Goal: Transaction & Acquisition: Purchase product/service

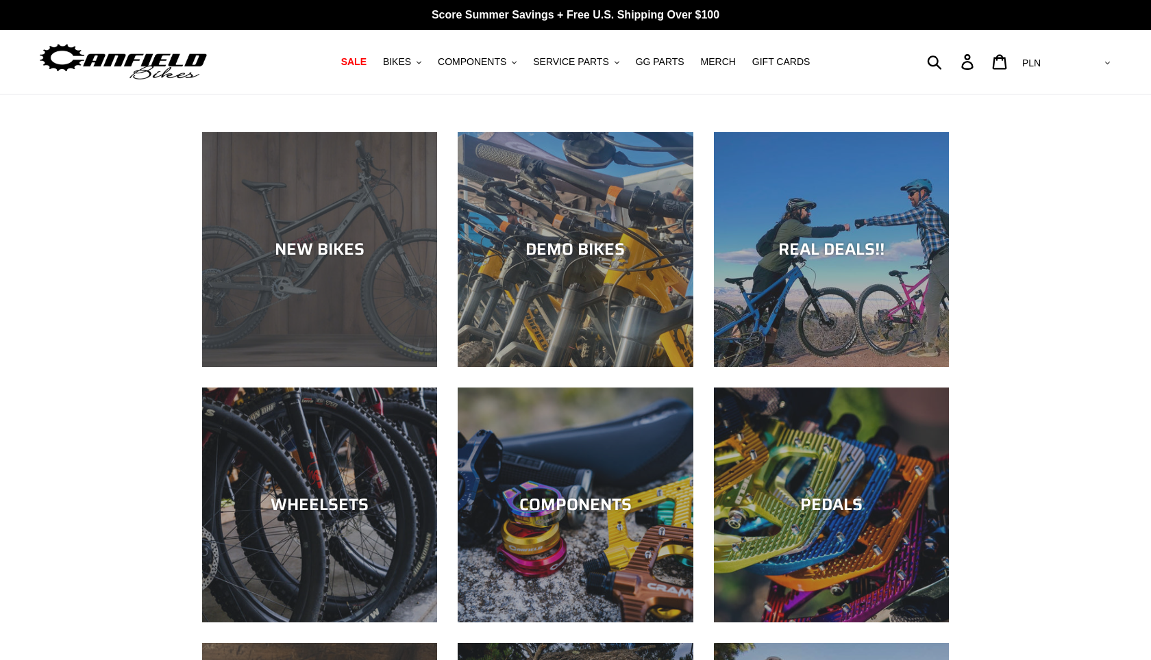
click at [351, 367] on div "NEW BIKES" at bounding box center [319, 367] width 235 height 0
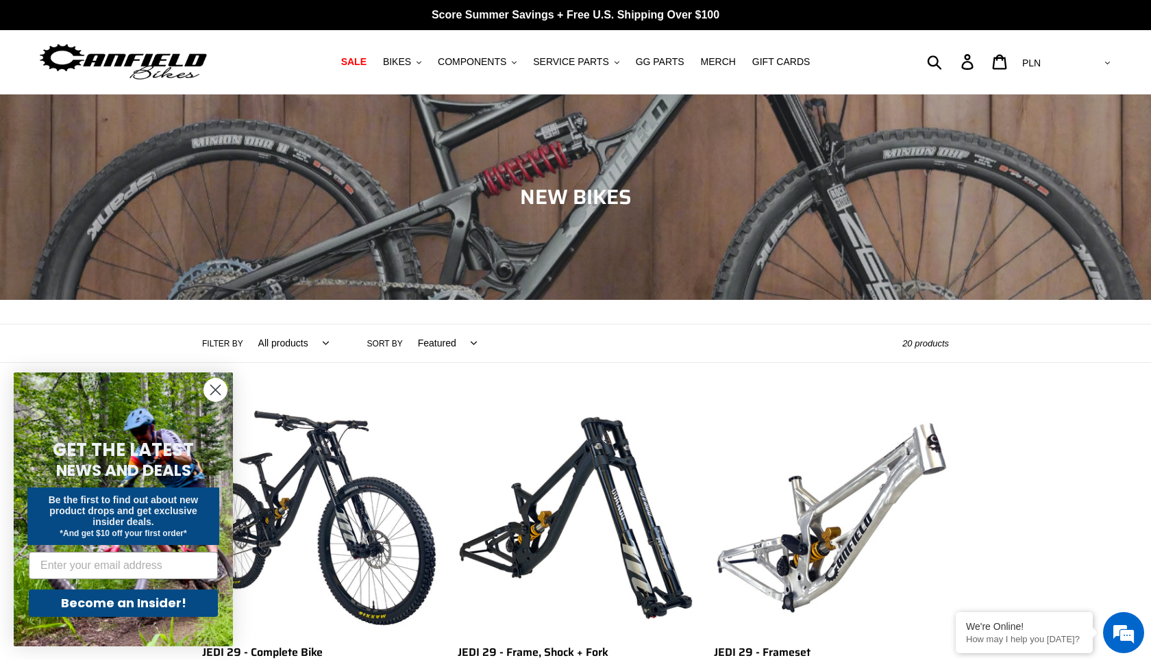
click at [216, 390] on icon "Close dialog" at bounding box center [216, 391] width 10 height 10
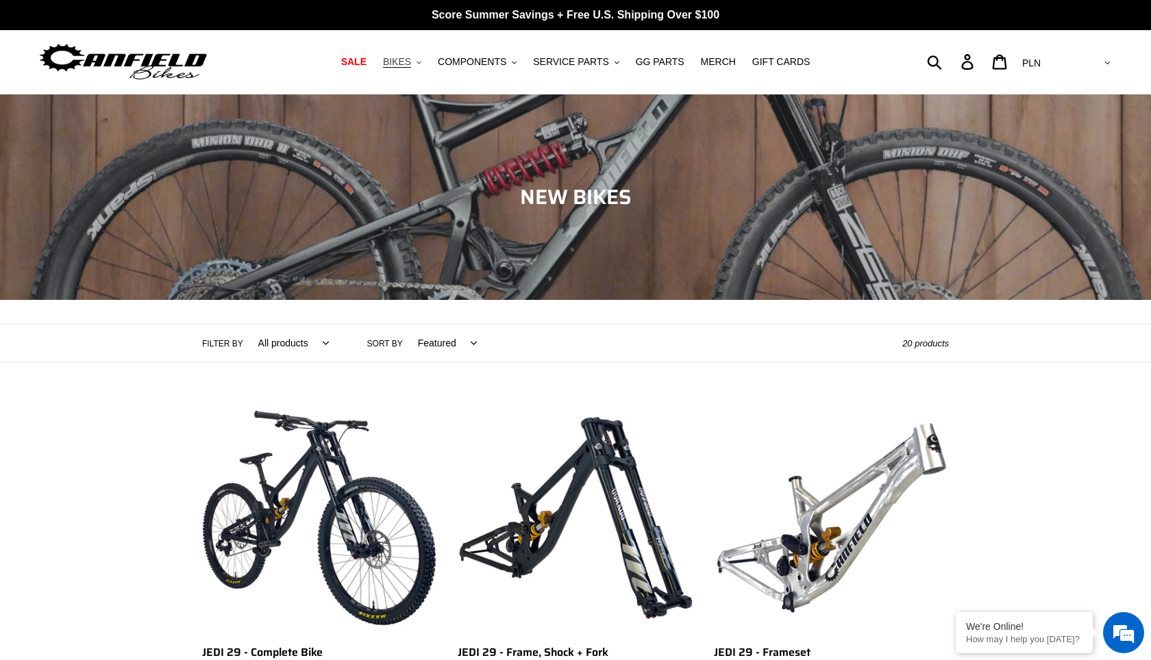
click at [409, 62] on span "BIKES" at bounding box center [397, 62] width 28 height 12
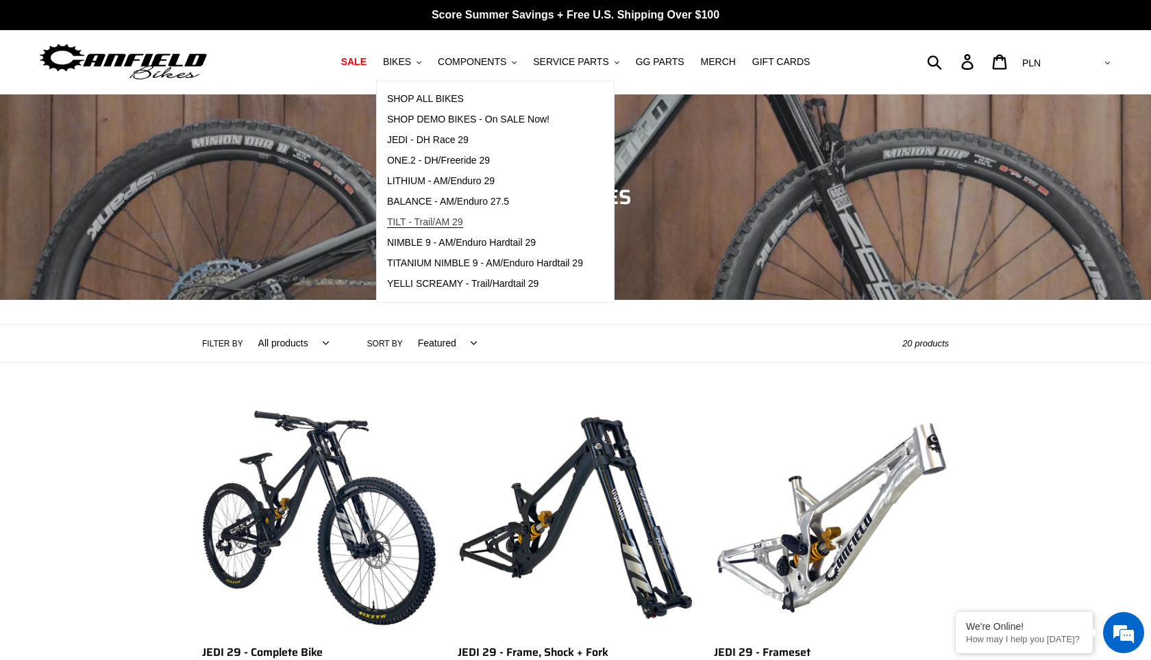
click at [439, 229] on link "TILT - Trail/AM 29" at bounding box center [485, 222] width 216 height 21
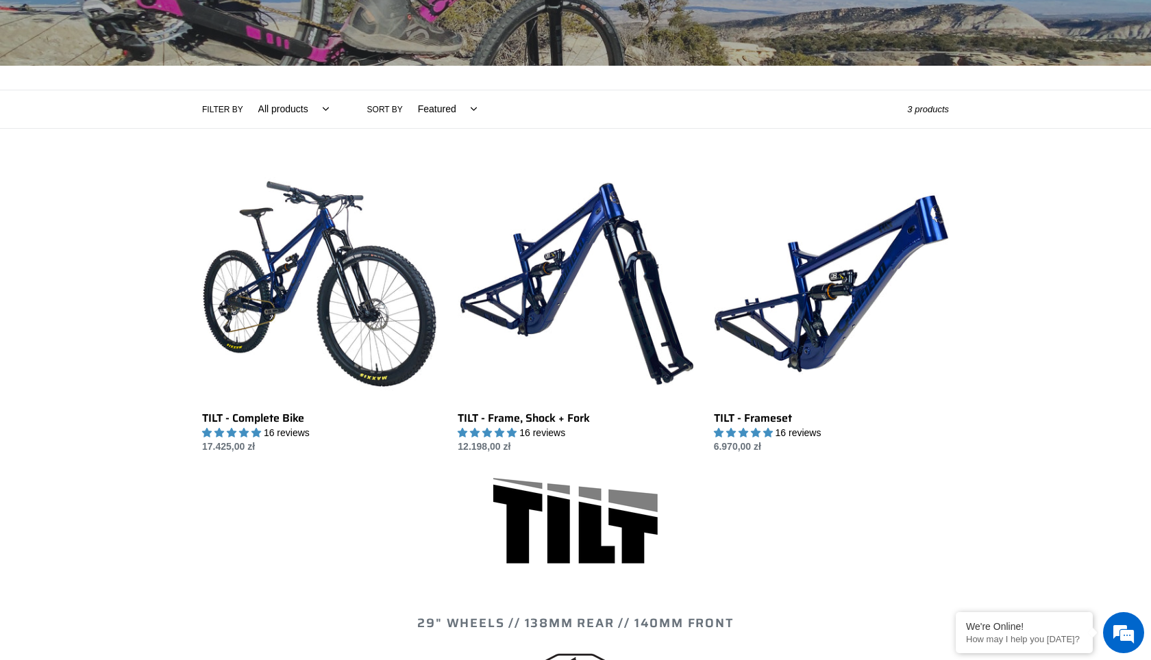
scroll to position [234, 0]
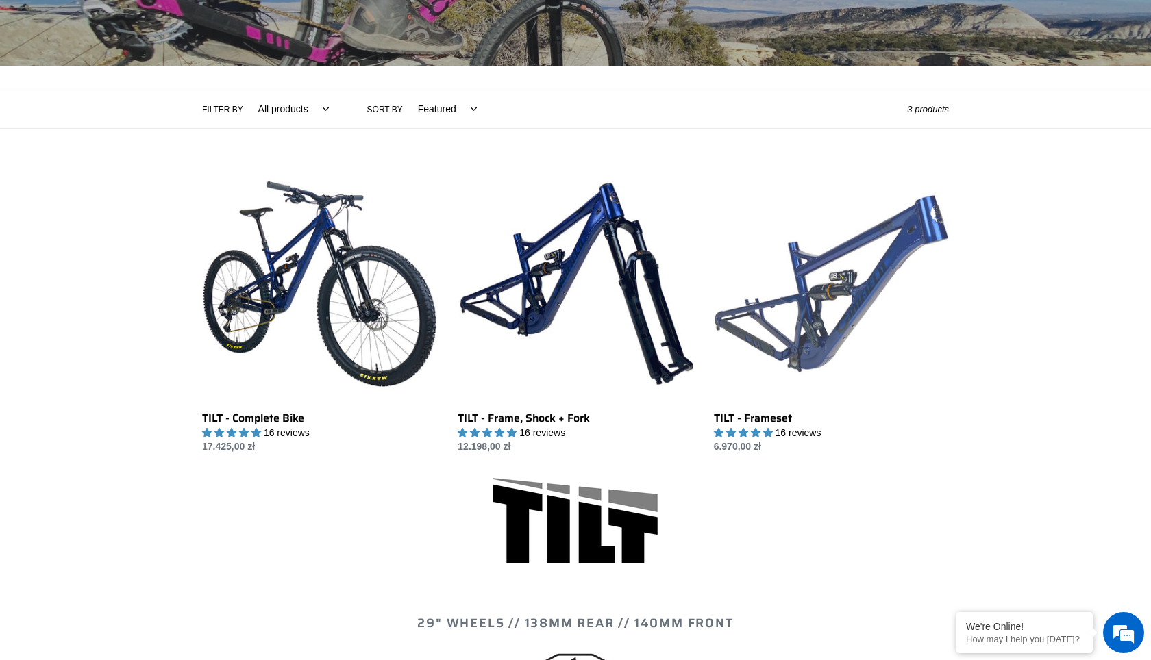
click at [791, 265] on link "TILT - Frameset" at bounding box center [831, 310] width 235 height 288
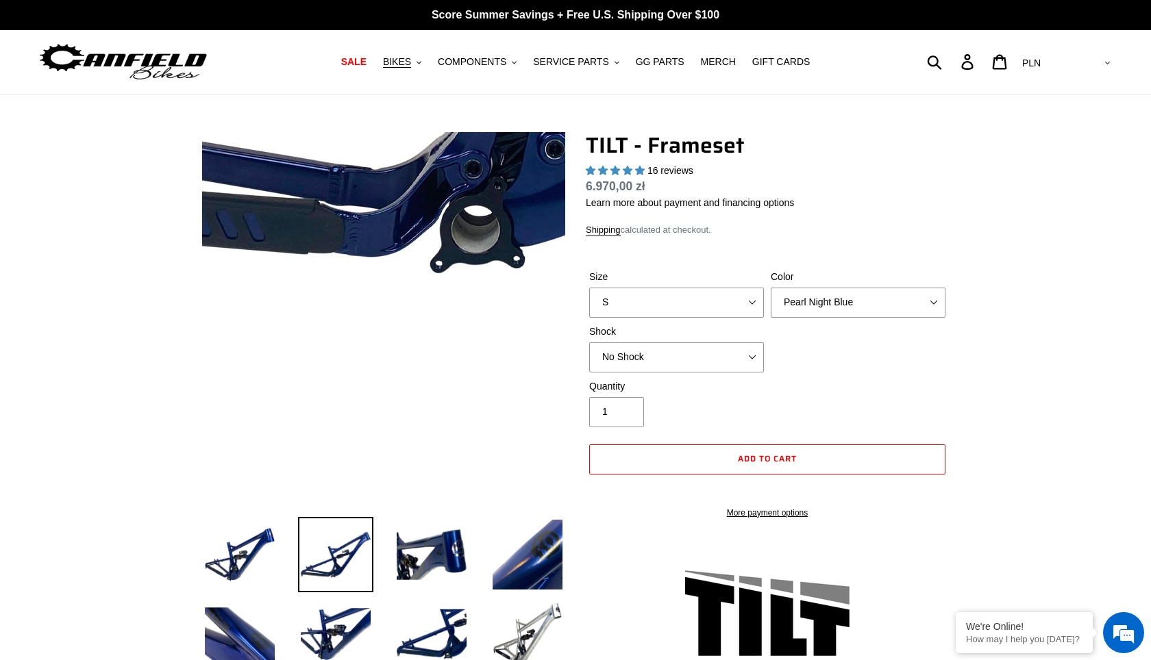
select select "highest-rating"
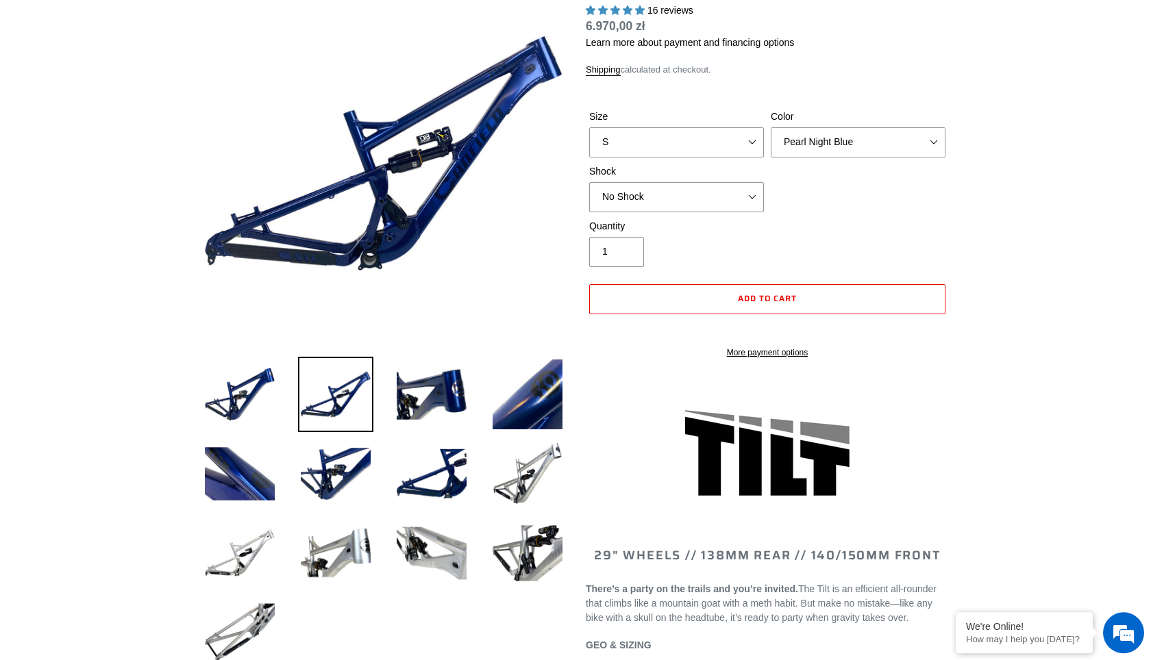
scroll to position [182, 0]
